Goal: Task Accomplishment & Management: Manage account settings

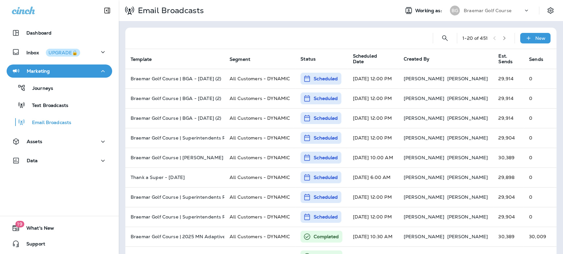
click at [480, 10] on p "Braemar Golf Course" at bounding box center [487, 10] width 48 height 5
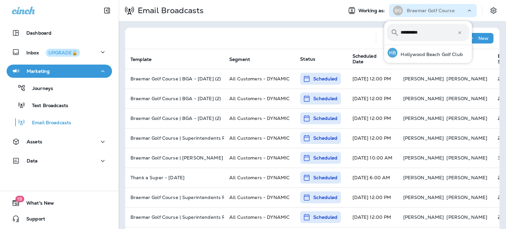
type input "*********"
click at [431, 50] on div "HB Hollywood Beach Golf Club" at bounding box center [425, 52] width 81 height 15
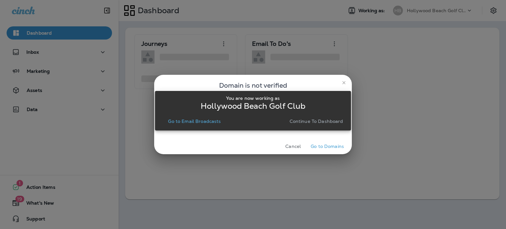
click at [338, 119] on p "Continue to Dashboard" at bounding box center [317, 121] width 54 height 5
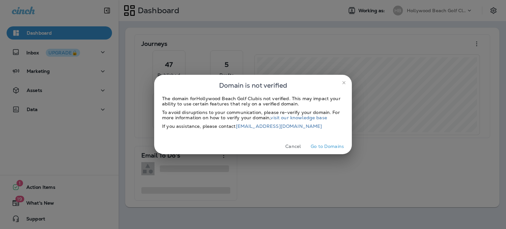
click at [345, 80] on icon "close" at bounding box center [343, 82] width 5 height 5
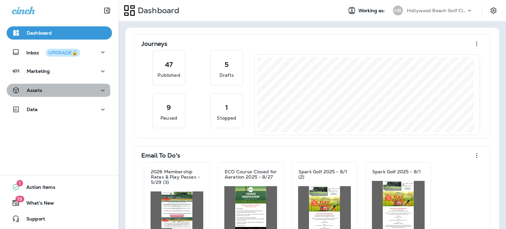
click at [58, 93] on div "Assets" at bounding box center [59, 90] width 95 height 8
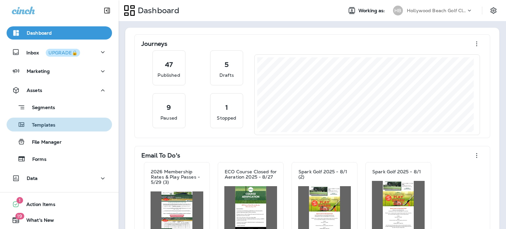
click at [62, 123] on div "Templates" at bounding box center [59, 125] width 100 height 10
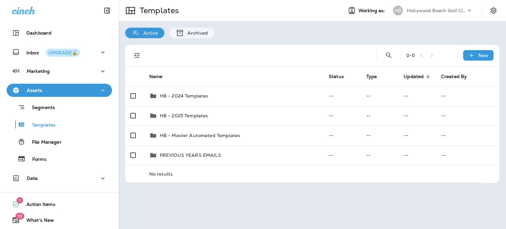
click at [51, 174] on div "Data" at bounding box center [59, 178] width 95 height 8
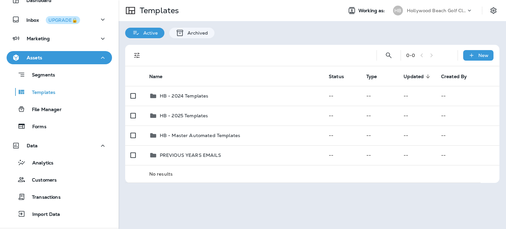
scroll to position [66, 0]
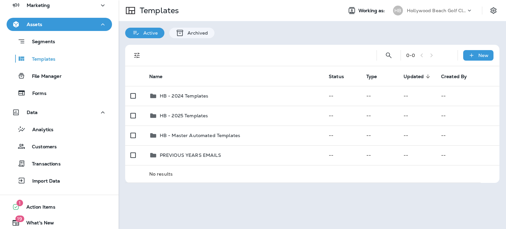
click at [65, 145] on div "Customers" at bounding box center [59, 146] width 100 height 10
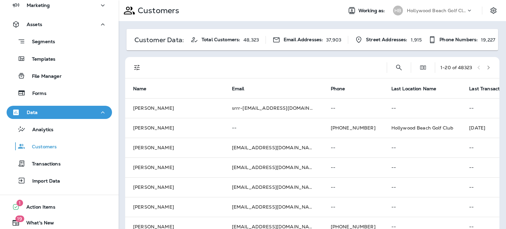
click at [395, 65] on icon "Search Customers" at bounding box center [399, 68] width 8 height 8
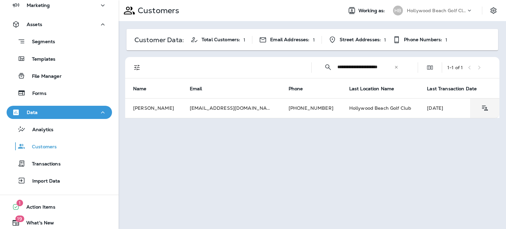
click at [319, 110] on td "[PHONE_NUMBER]" at bounding box center [311, 108] width 61 height 20
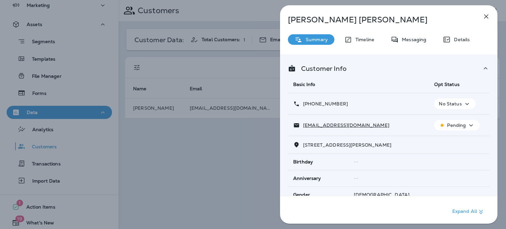
scroll to position [144, 0]
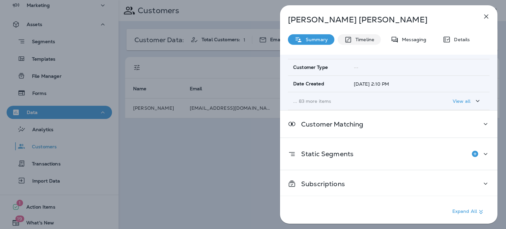
click at [365, 43] on div "Timeline" at bounding box center [359, 39] width 43 height 11
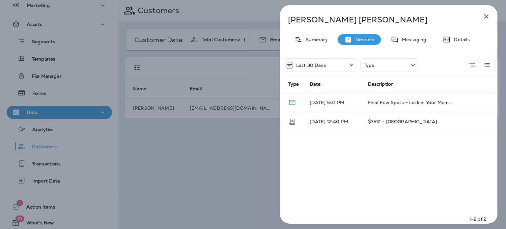
click at [488, 18] on icon "button" at bounding box center [487, 17] width 8 height 8
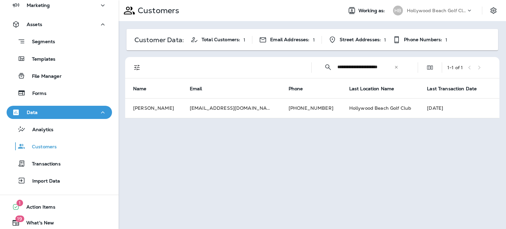
click at [386, 66] on input "**********" at bounding box center [366, 66] width 57 height 17
paste input "text"
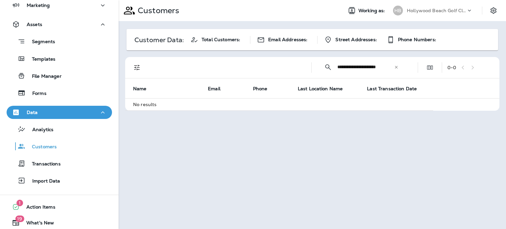
click at [364, 66] on input "**********" at bounding box center [366, 66] width 57 height 17
drag, startPoint x: 338, startPoint y: 67, endPoint x: 418, endPoint y: 68, distance: 80.4
click at [418, 68] on div "**********" at bounding box center [314, 67] width 367 height 21
type input "**********"
click at [369, 67] on input "**********" at bounding box center [366, 66] width 57 height 17
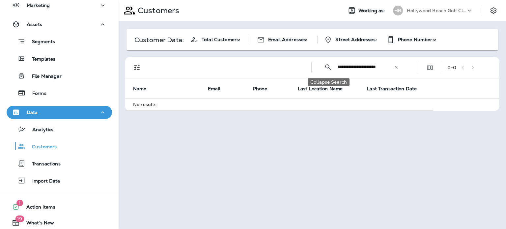
drag, startPoint x: 392, startPoint y: 66, endPoint x: 324, endPoint y: 62, distance: 67.3
click at [324, 62] on div "**********" at bounding box center [361, 66] width 89 height 17
click at [396, 67] on icon at bounding box center [396, 67] width 3 height 3
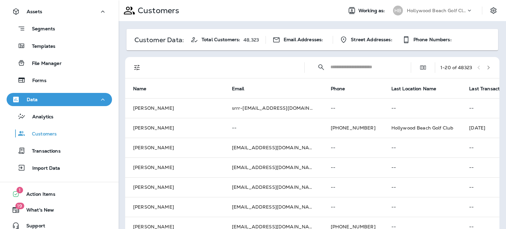
scroll to position [86, 0]
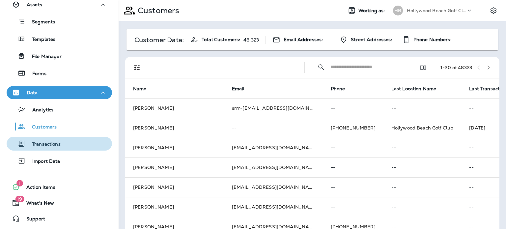
click at [63, 148] on div "Transactions" at bounding box center [59, 144] width 100 height 10
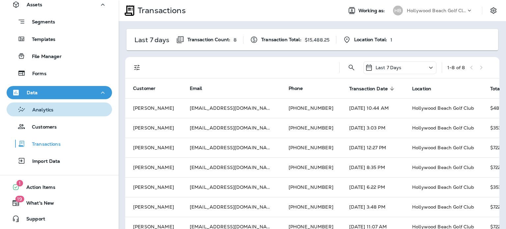
click at [63, 112] on div "Analytics" at bounding box center [59, 109] width 100 height 10
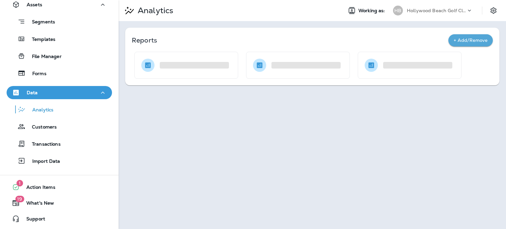
click at [67, 129] on div "Customers" at bounding box center [59, 127] width 100 height 10
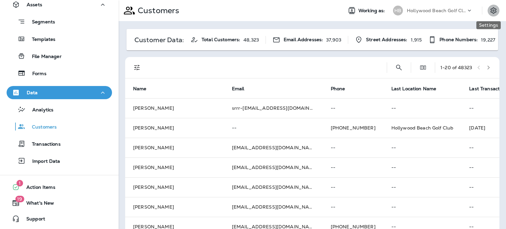
click at [490, 11] on icon "Settings" at bounding box center [494, 11] width 8 height 8
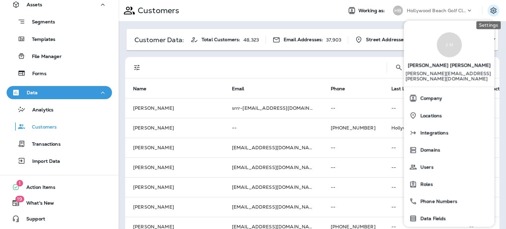
click at [490, 11] on icon "Settings" at bounding box center [494, 11] width 8 height 8
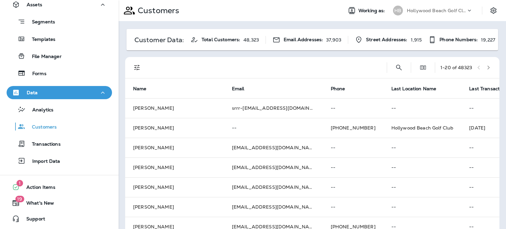
click at [207, 39] on span "Total Customers:" at bounding box center [221, 40] width 39 height 6
click at [193, 40] on icon at bounding box center [195, 39] width 6 height 5
click at [420, 70] on icon "Edit Fields" at bounding box center [423, 67] width 7 height 7
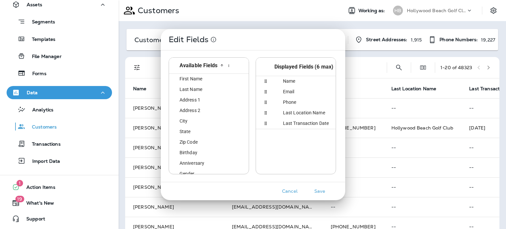
click at [295, 191] on button "Cancel" at bounding box center [290, 191] width 25 height 10
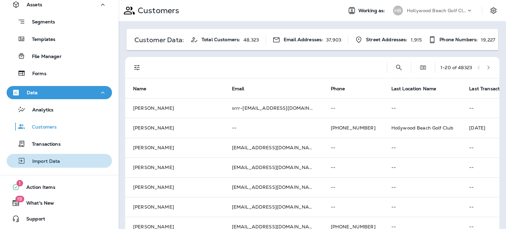
click at [61, 160] on div "Import Data" at bounding box center [59, 161] width 100 height 10
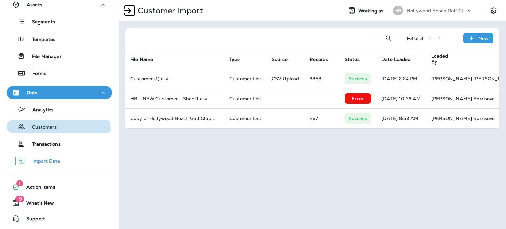
click at [58, 130] on div "Customers" at bounding box center [59, 127] width 100 height 10
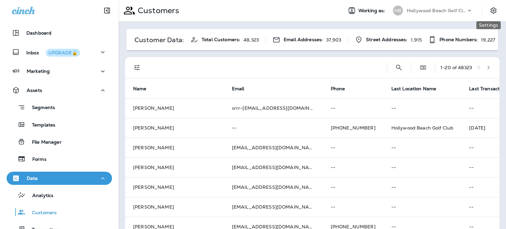
click at [491, 11] on icon "Settings" at bounding box center [494, 10] width 6 height 6
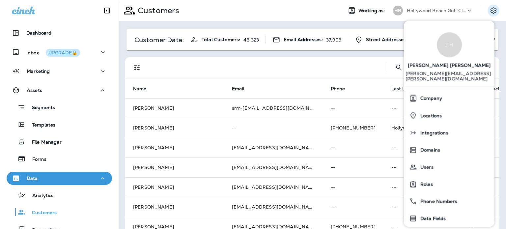
click at [311, 11] on div "Customers" at bounding box center [228, 10] width 219 height 16
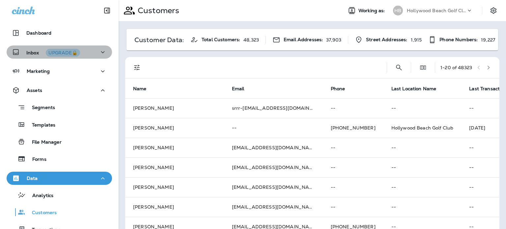
click at [99, 54] on icon "button" at bounding box center [103, 52] width 8 height 8
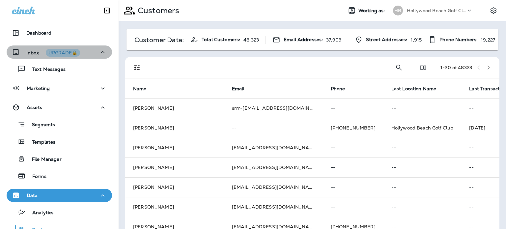
click at [99, 54] on icon "button" at bounding box center [103, 52] width 8 height 8
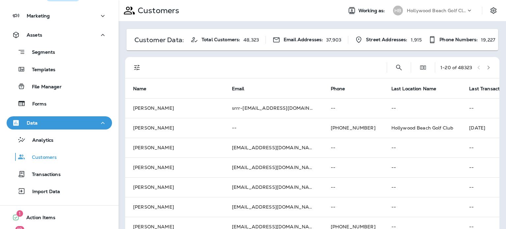
scroll to position [66, 0]
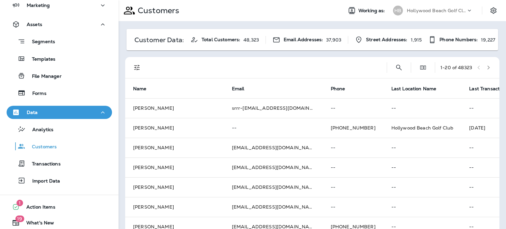
click at [69, 150] on div "Customers" at bounding box center [59, 146] width 100 height 10
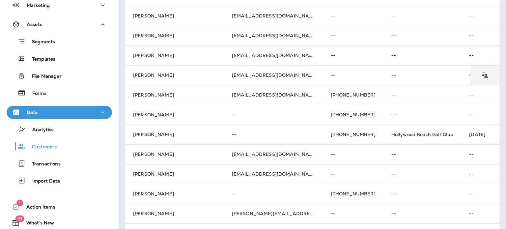
scroll to position [0, 0]
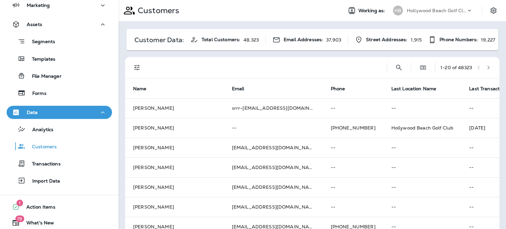
click at [156, 10] on p "Customers" at bounding box center [157, 11] width 44 height 10
click at [157, 41] on p "Customer Data:" at bounding box center [158, 39] width 49 height 5
click at [217, 38] on span "Total Customers:" at bounding box center [221, 40] width 39 height 6
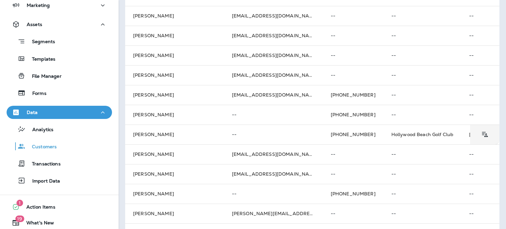
scroll to position [271, 0]
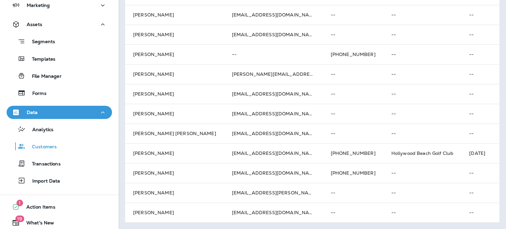
click at [66, 182] on div "Import Data" at bounding box center [59, 181] width 100 height 10
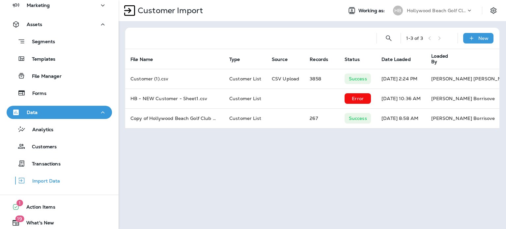
click at [489, 36] on div "New" at bounding box center [478, 38] width 30 height 11
click at [208, 37] on div at bounding box center [251, 38] width 241 height 21
click at [45, 148] on p "Customers" at bounding box center [40, 147] width 31 height 6
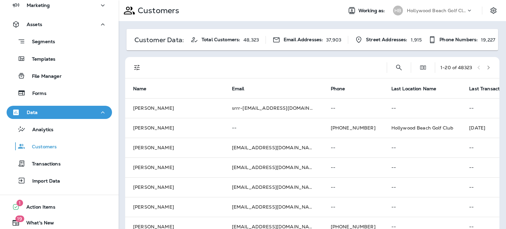
click at [487, 68] on icon "button" at bounding box center [489, 67] width 5 height 5
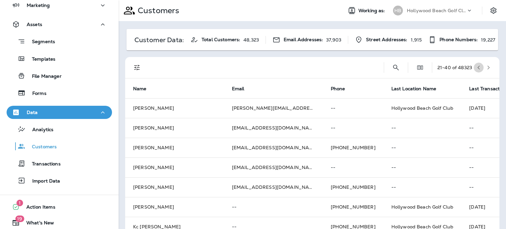
click at [477, 65] on icon "button" at bounding box center [479, 67] width 5 height 5
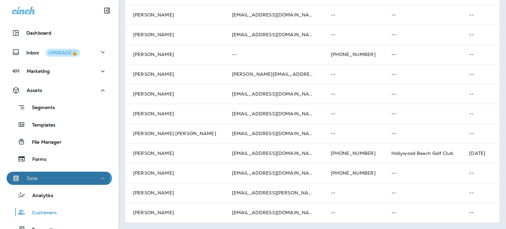
click at [55, 175] on div "Data" at bounding box center [59, 178] width 95 height 8
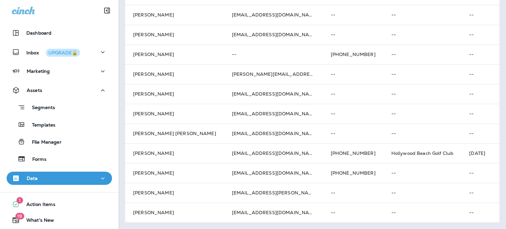
click at [69, 182] on div "Data" at bounding box center [59, 178] width 95 height 8
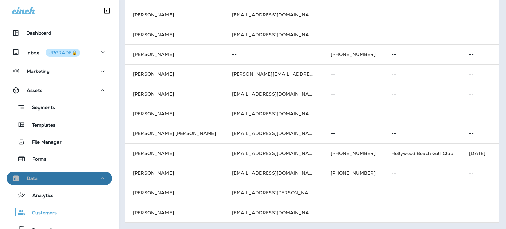
click at [70, 180] on div "Data" at bounding box center [59, 178] width 95 height 8
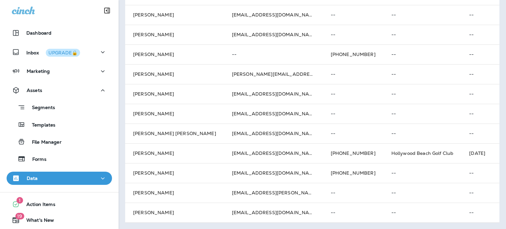
click at [70, 180] on div "Data" at bounding box center [59, 178] width 95 height 8
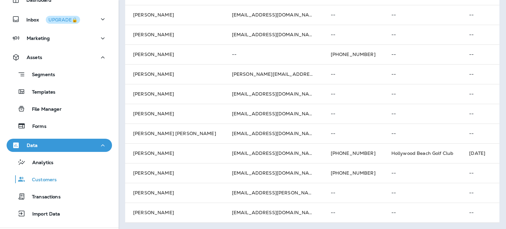
scroll to position [86, 0]
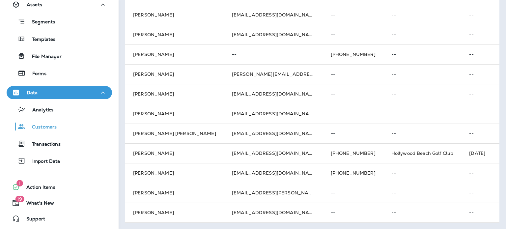
click at [78, 126] on div "Customers" at bounding box center [59, 127] width 100 height 10
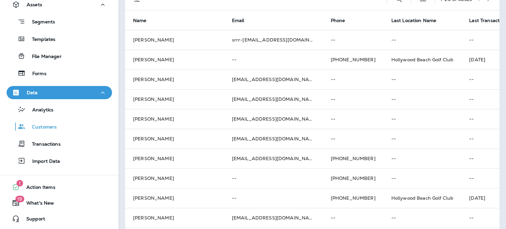
scroll to position [0, 0]
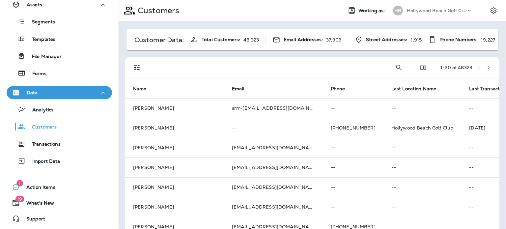
click at [461, 38] on span "Phone Numbers:" at bounding box center [459, 40] width 38 height 6
click at [465, 44] on div "Customer Data: Total Customers: 48,323 Email Addresses: 37,903 Street Addresses…" at bounding box center [313, 39] width 372 height 21
click at [402, 44] on div "Customer Data: Total Customers: 48,323 Email Addresses: 37,903 Street Addresses…" at bounding box center [313, 39] width 372 height 21
click at [397, 70] on icon "Search Customers" at bounding box center [400, 68] width 6 height 6
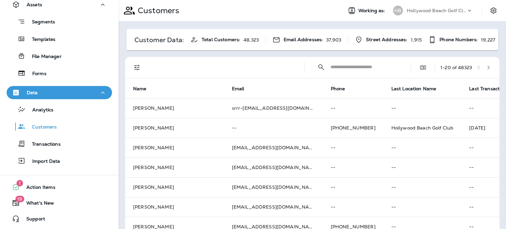
click at [219, 42] on span "Total Customers:" at bounding box center [221, 40] width 39 height 6
click at [186, 40] on div "Customer Data: Total Customers: 48,323 Email Addresses: 37,903 Street Addresses…" at bounding box center [311, 40] width 369 height 8
click at [376, 61] on input "text" at bounding box center [365, 66] width 69 height 17
type input "**********"
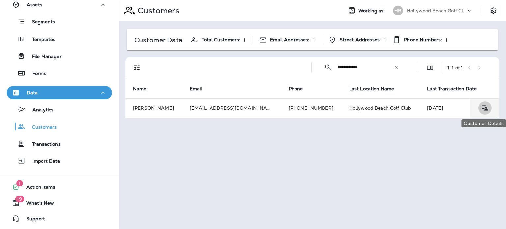
click at [485, 109] on icon "Customer Details" at bounding box center [485, 107] width 6 height 5
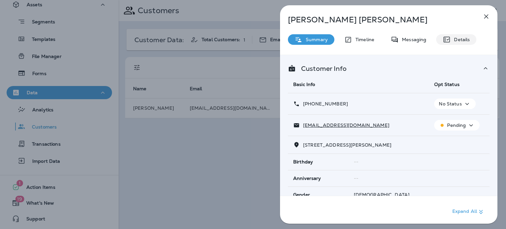
click at [444, 36] on icon at bounding box center [447, 40] width 8 height 8
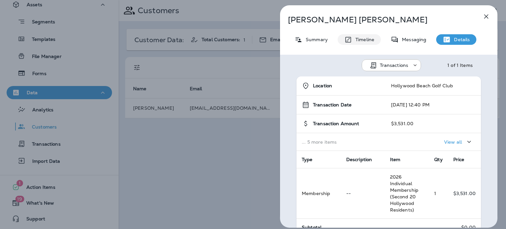
click at [356, 41] on p "Timeline" at bounding box center [363, 39] width 22 height 5
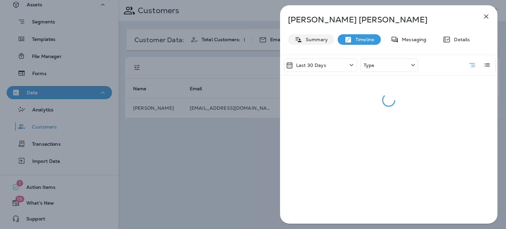
click at [317, 41] on p "Summary" at bounding box center [315, 39] width 25 height 5
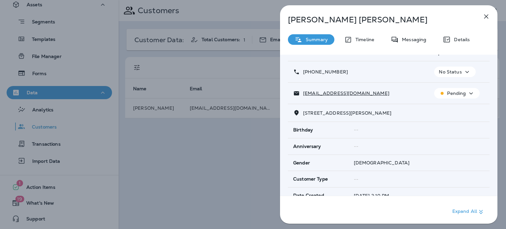
scroll to position [66, 0]
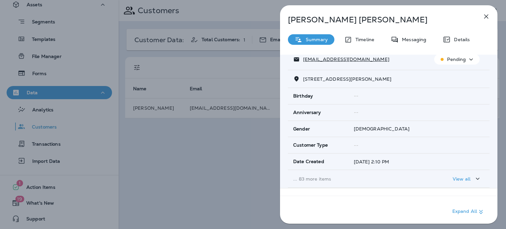
click at [362, 126] on span "[DEMOGRAPHIC_DATA]" at bounding box center [382, 129] width 56 height 6
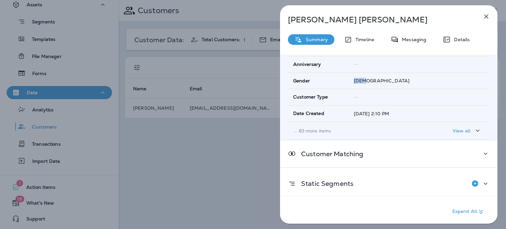
scroll to position [144, 0]
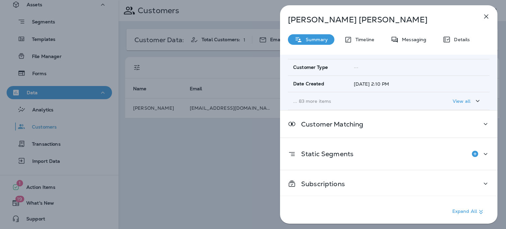
click at [317, 99] on p "... 83 more items" at bounding box center [358, 101] width 131 height 5
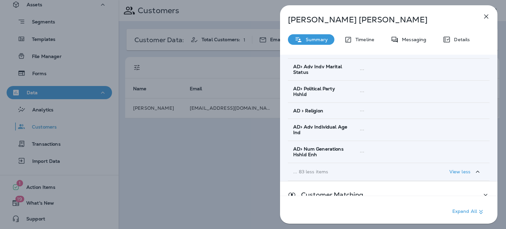
scroll to position [1816, 0]
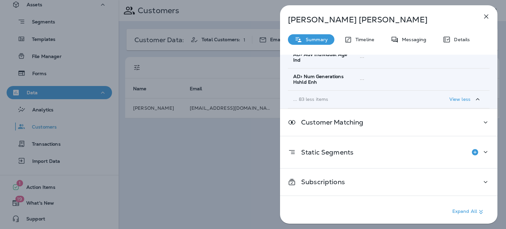
click at [352, 152] on p "Static Segments" at bounding box center [325, 152] width 58 height 5
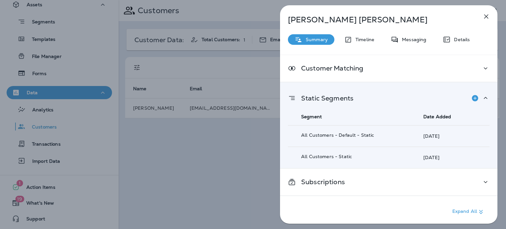
scroll to position [1870, 0]
click at [313, 94] on div "Static Segments" at bounding box center [321, 98] width 66 height 13
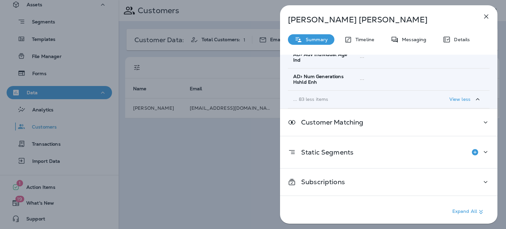
click at [352, 151] on p "Static Segments" at bounding box center [325, 152] width 58 height 5
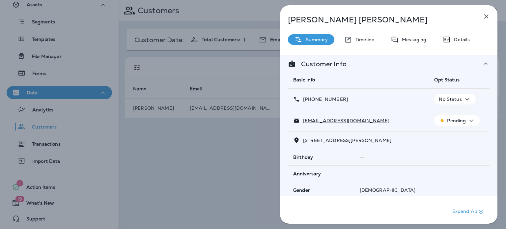
scroll to position [0, 0]
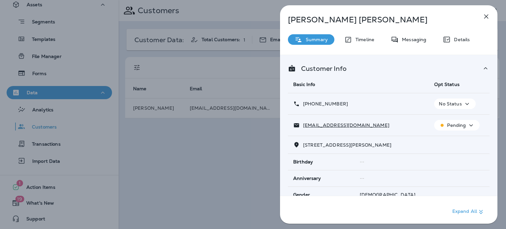
click at [451, 47] on div "[PERSON_NAME] Summary Timeline Messaging Details Customer Info Basic Info Opt S…" at bounding box center [389, 116] width 218 height 222
click at [454, 36] on div "Details" at bounding box center [456, 39] width 40 height 11
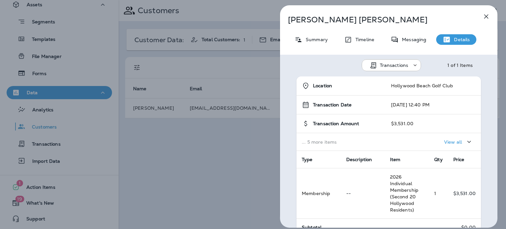
click at [410, 66] on div "Transactions" at bounding box center [396, 65] width 32 height 5
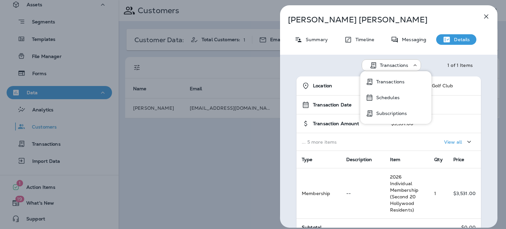
click at [479, 62] on div "Transactions 1 of 1 Items" at bounding box center [389, 63] width 218 height 17
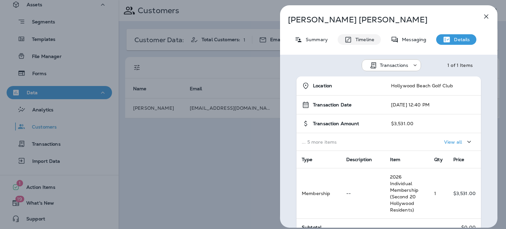
click at [352, 40] on p "Timeline" at bounding box center [363, 39] width 22 height 5
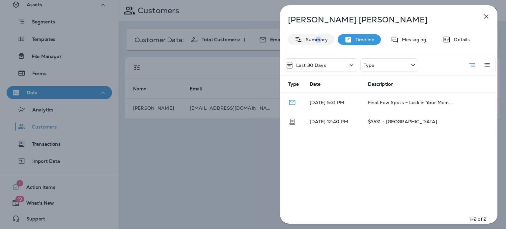
click at [317, 40] on p "Summary" at bounding box center [315, 39] width 25 height 5
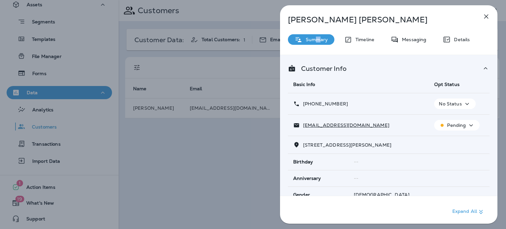
click at [486, 20] on button "button" at bounding box center [486, 16] width 13 height 13
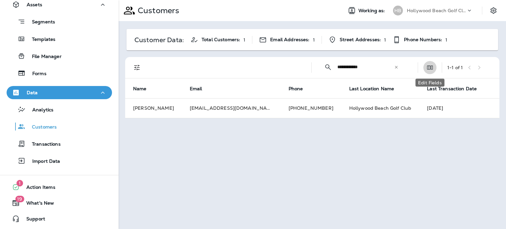
click at [428, 68] on icon "Edit Fields" at bounding box center [430, 67] width 7 height 7
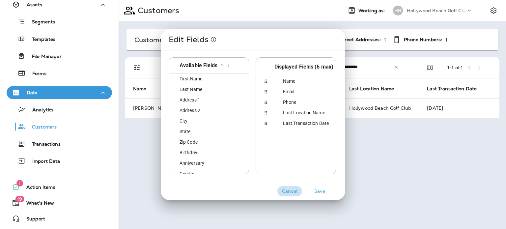
click at [295, 192] on button "Cancel" at bounding box center [290, 191] width 25 height 10
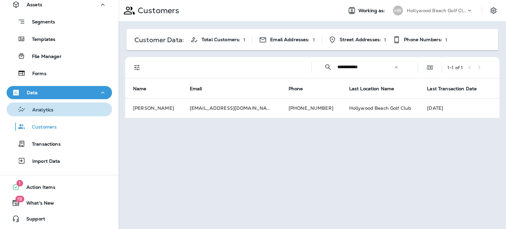
click at [80, 105] on div "Analytics" at bounding box center [59, 109] width 100 height 10
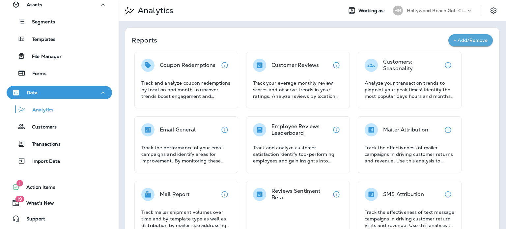
click at [77, 94] on div "Data" at bounding box center [59, 93] width 95 height 8
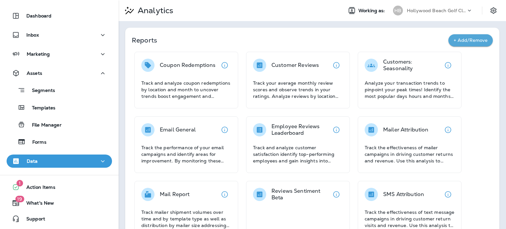
scroll to position [17, 0]
click at [69, 110] on div "Templates" at bounding box center [59, 108] width 100 height 10
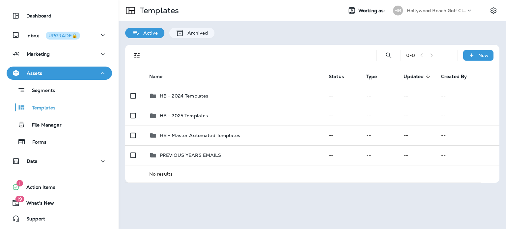
click at [66, 157] on div "Data" at bounding box center [59, 161] width 95 height 8
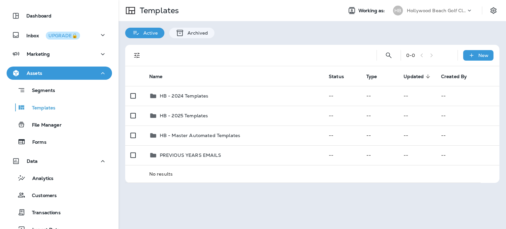
click at [76, 163] on div "Data" at bounding box center [59, 161] width 95 height 8
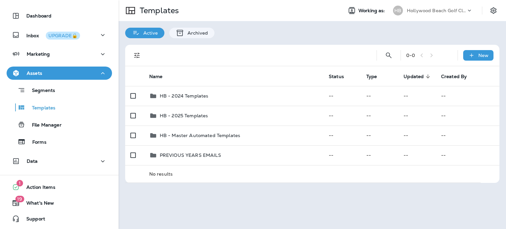
click at [62, 189] on button "1 Action Items" at bounding box center [59, 187] width 105 height 13
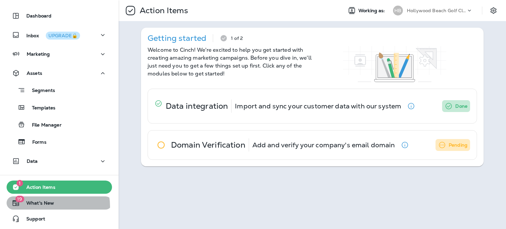
click at [46, 206] on span "What's New" at bounding box center [37, 204] width 34 height 8
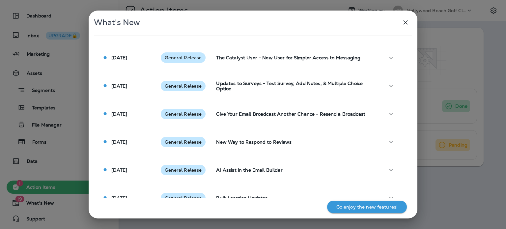
click at [404, 26] on icon "button" at bounding box center [406, 22] width 8 height 8
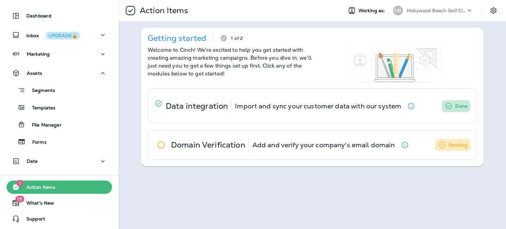
click at [63, 200] on button "19 What's New" at bounding box center [59, 202] width 105 height 13
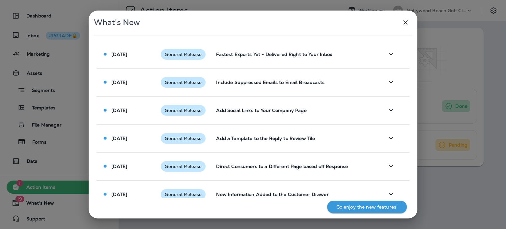
scroll to position [384, 0]
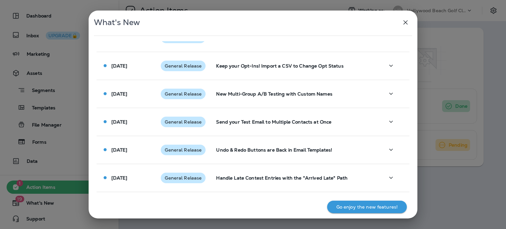
click at [238, 186] on td "Handle Late Contest Entries with the "Arrived Late" Path" at bounding box center [295, 178] width 168 height 28
click at [266, 149] on p "Undo & Redo Buttons are Back in Email Templates!" at bounding box center [295, 149] width 158 height 5
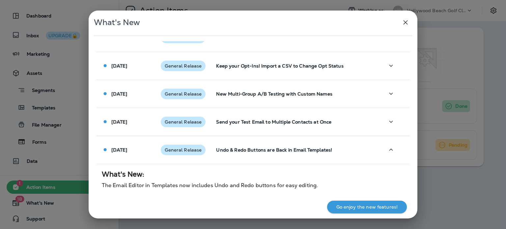
click at [278, 123] on p "Send your Test Email to Multiple Contacts at Once" at bounding box center [295, 121] width 158 height 5
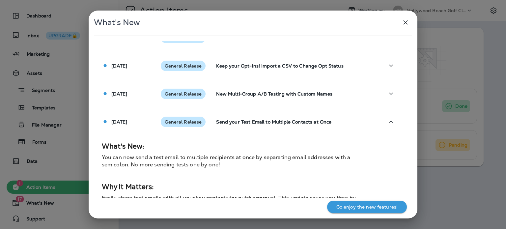
click at [277, 97] on td "New Multi-Group A/B Testing with Custom Names" at bounding box center [295, 94] width 168 height 28
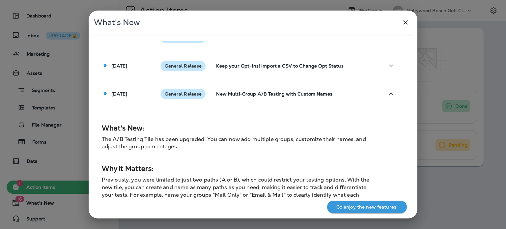
click at [277, 67] on p "Keep your Opt-Ins! Import a CSV to Change Opt Status" at bounding box center [295, 65] width 158 height 5
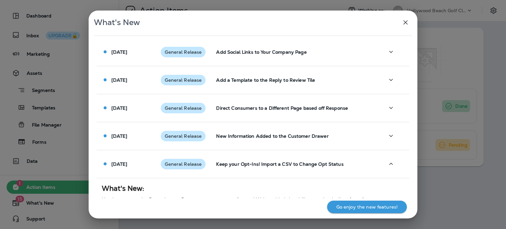
scroll to position [285, 0]
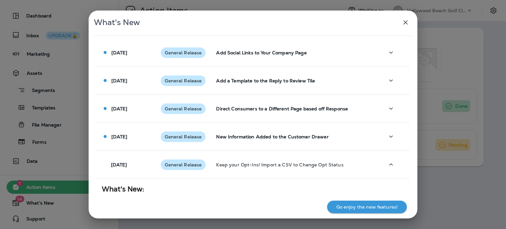
click at [283, 145] on td "New Information Added to the Customer Drawer" at bounding box center [295, 137] width 168 height 28
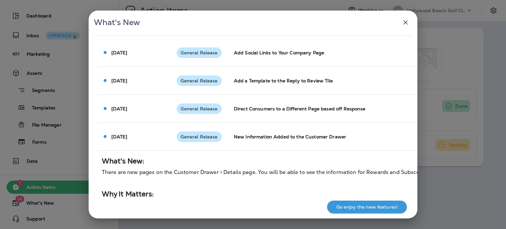
click at [283, 98] on td "Direct Consumers to a Different Page based off Response" at bounding box center [341, 109] width 225 height 28
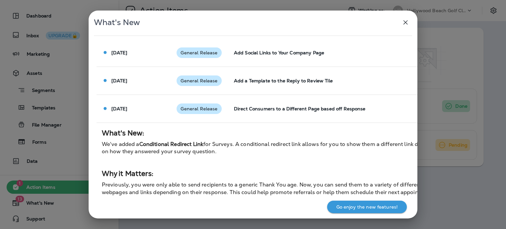
click at [287, 81] on p "Add a Template to the Reply to Review Tile" at bounding box center [341, 80] width 215 height 5
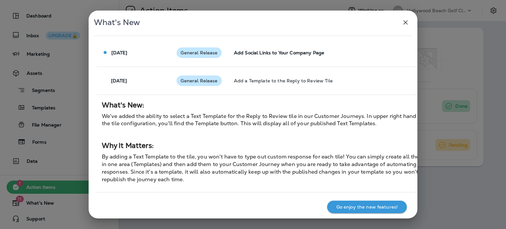
click at [292, 49] on td "Add Social Links to Your Company Page" at bounding box center [341, 53] width 225 height 28
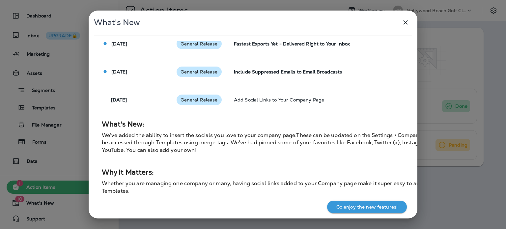
scroll to position [187, 0]
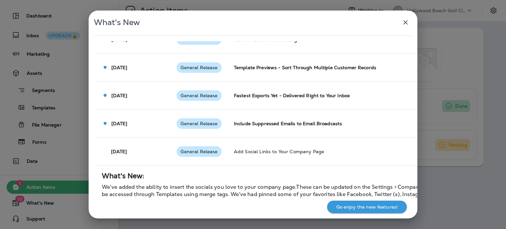
click at [286, 135] on td "Include Suppressed Emails to Email Broadcasts" at bounding box center [341, 123] width 225 height 28
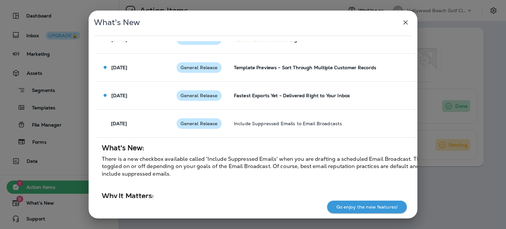
drag, startPoint x: 293, startPoint y: 102, endPoint x: 295, endPoint y: 69, distance: 32.7
click at [293, 101] on td "Fastest Exports Yet - Delivered Right to Your Inbox" at bounding box center [341, 95] width 225 height 28
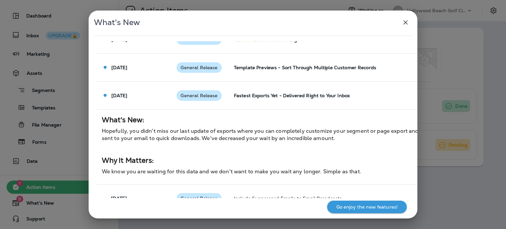
click at [295, 69] on p "Template Previews - Sort Through Multiple Customer Records" at bounding box center [341, 67] width 215 height 5
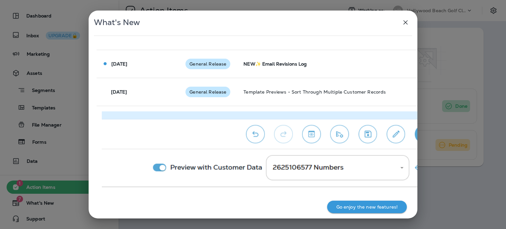
scroll to position [121, 0]
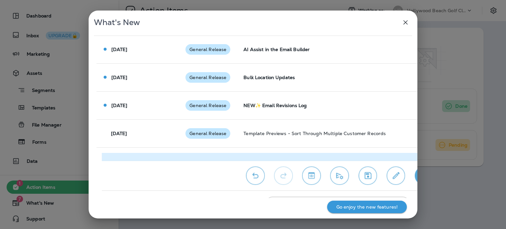
click at [294, 122] on td "Template Previews - Sort Through Multiple Customer Records" at bounding box center [364, 133] width 252 height 28
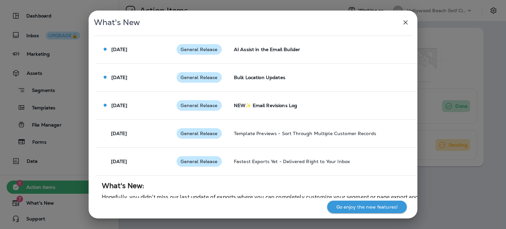
click at [296, 111] on td "NEW✨ Email Revisions Log" at bounding box center [341, 105] width 225 height 28
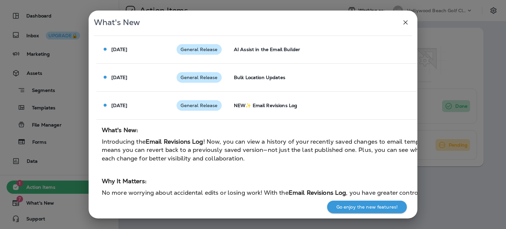
click at [295, 84] on td "Bulk Location Updates" at bounding box center [341, 77] width 225 height 28
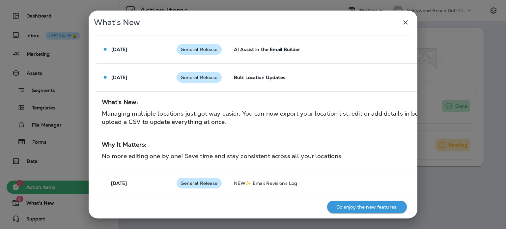
click at [297, 57] on td "AI Assist in the Email Builder" at bounding box center [341, 49] width 225 height 28
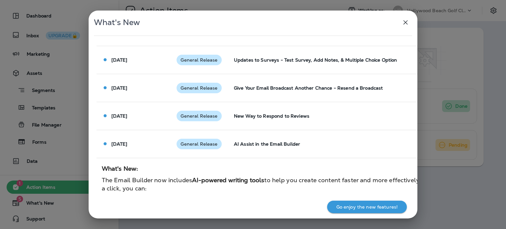
scroll to position [22, 0]
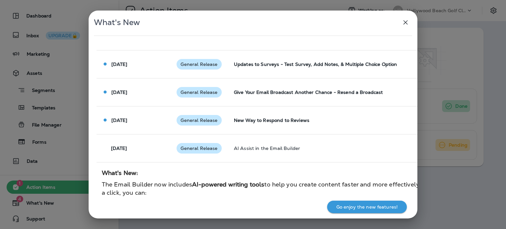
click at [299, 146] on p "AI Assist in the Email Builder" at bounding box center [341, 148] width 215 height 5
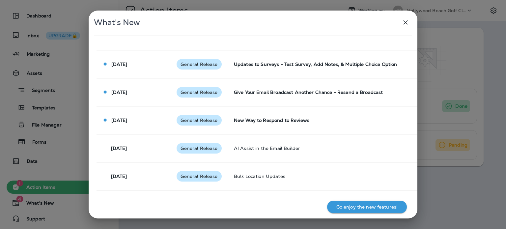
click at [302, 123] on td "New Way to Respond to Reviews" at bounding box center [341, 120] width 225 height 28
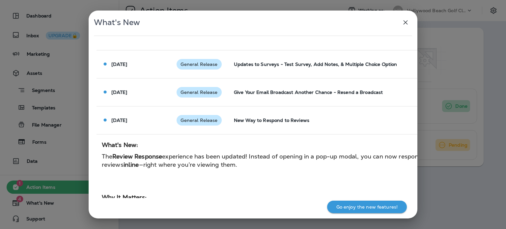
click at [305, 97] on td "Give Your Email Broadcast Another Chance - Resend a Broadcast" at bounding box center [341, 92] width 225 height 28
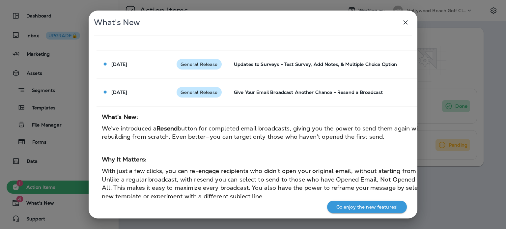
click at [309, 71] on td "Updates to Surveys - Test Survey, Add Notes, & Multiple Choice Option" at bounding box center [341, 64] width 225 height 28
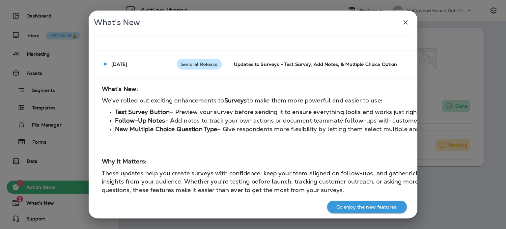
scroll to position [0, 0]
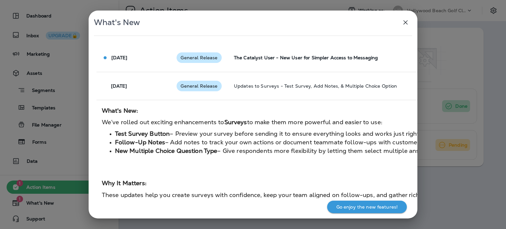
click at [296, 81] on td "Updates to Surveys - Test Survey, Add Notes, & Multiple Choice Option" at bounding box center [341, 86] width 225 height 28
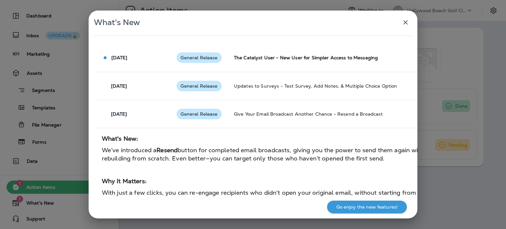
click at [299, 58] on p "The Catalyst User - New User for Simpler Access to Messaging" at bounding box center [341, 57] width 215 height 5
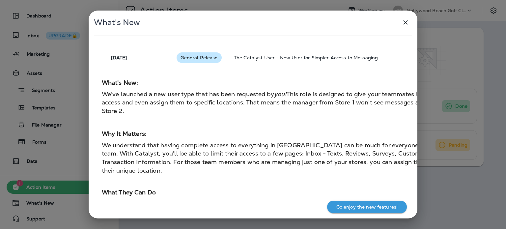
click at [334, 80] on h2 "What's New:" at bounding box center [275, 82] width 347 height 10
click at [405, 23] on icon "button" at bounding box center [406, 22] width 4 height 4
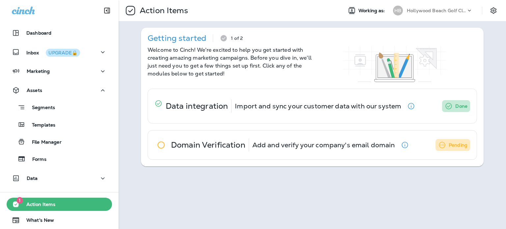
click at [73, 33] on div "Dashboard" at bounding box center [59, 33] width 95 height 8
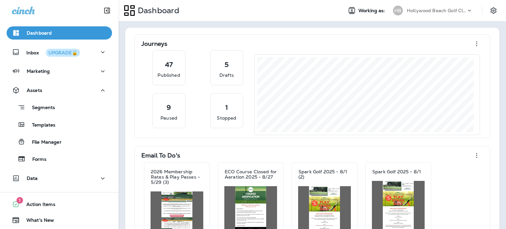
scroll to position [17, 0]
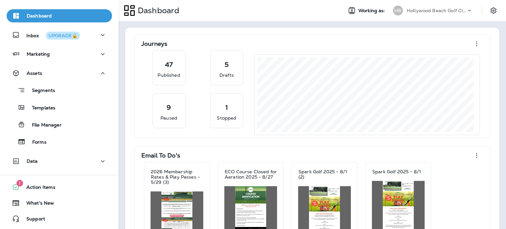
click at [54, 163] on div "Data" at bounding box center [59, 161] width 95 height 8
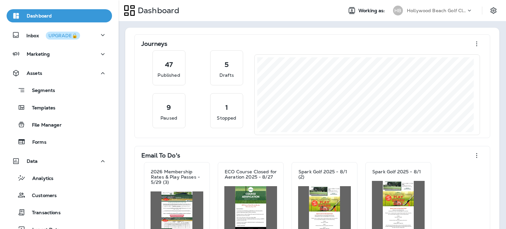
click at [56, 164] on div "Data" at bounding box center [59, 161] width 95 height 8
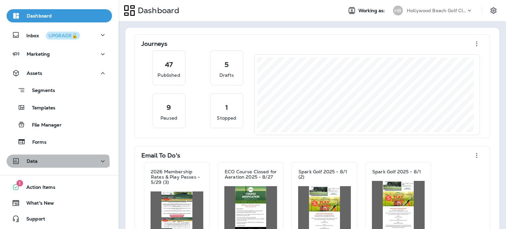
click at [57, 163] on div "Data" at bounding box center [59, 161] width 95 height 8
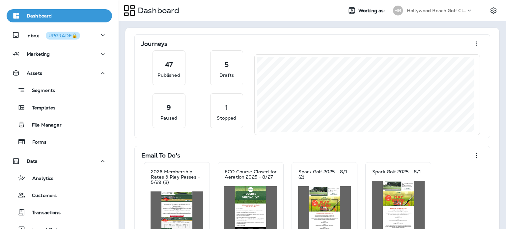
click at [53, 200] on div "Customers" at bounding box center [32, 195] width 47 height 10
